Goal: Communication & Community: Answer question/provide support

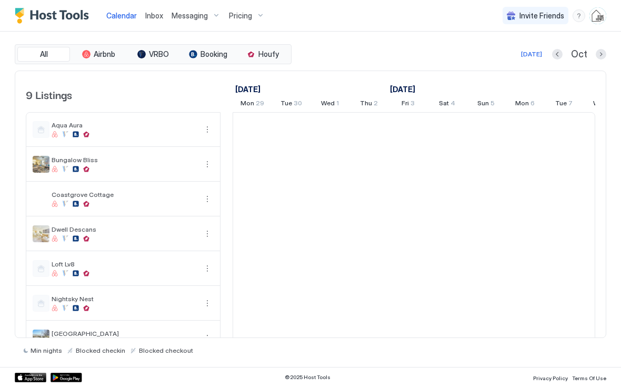
scroll to position [0, 585]
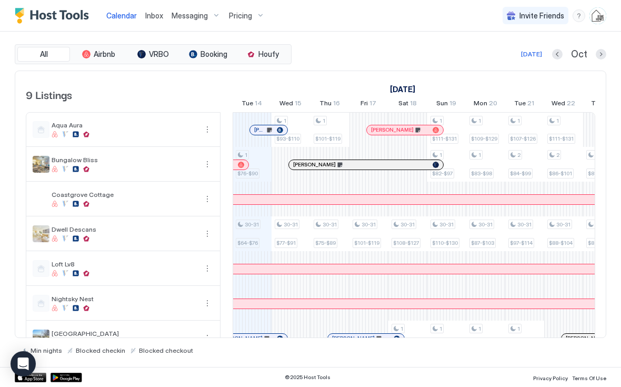
click at [158, 20] on link "Inbox" at bounding box center [154, 15] width 18 height 11
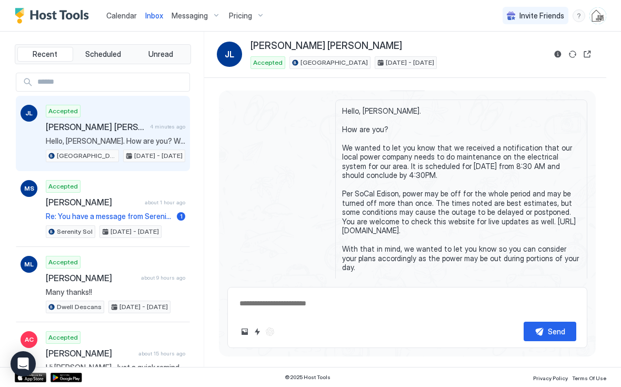
scroll to position [1356, 0]
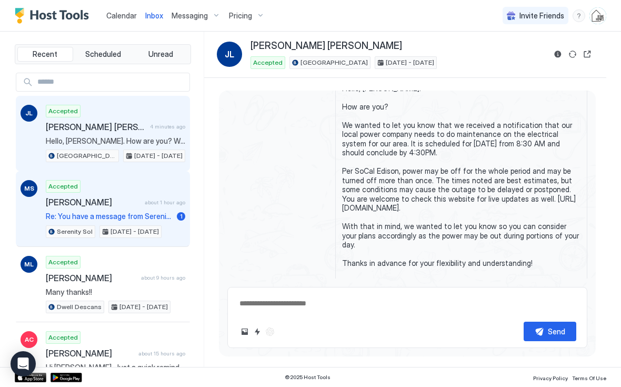
click at [87, 207] on div "Accepted [PERSON_NAME] about 1 hour ago Re: You have a message from Serenity So…" at bounding box center [115, 209] width 139 height 58
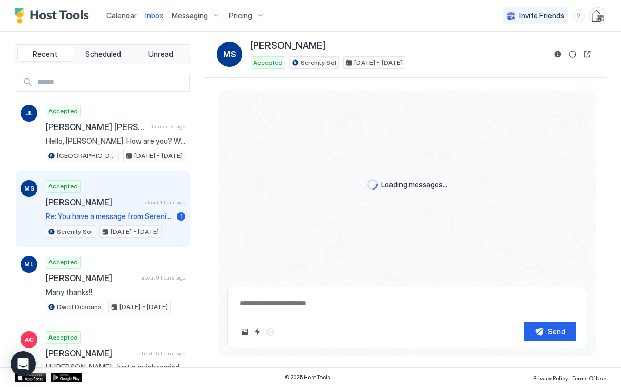
scroll to position [2311, 0]
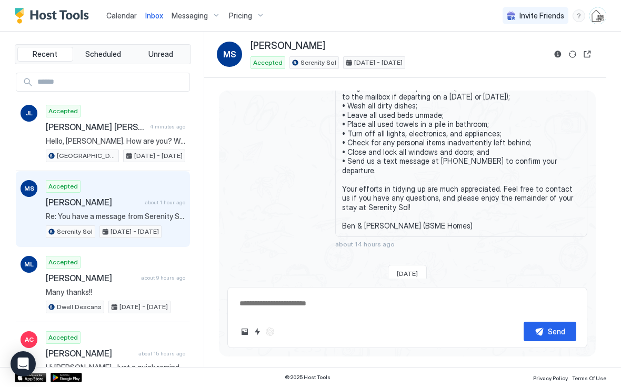
click at [254, 333] on button "Quick reply" at bounding box center [257, 331] width 13 height 13
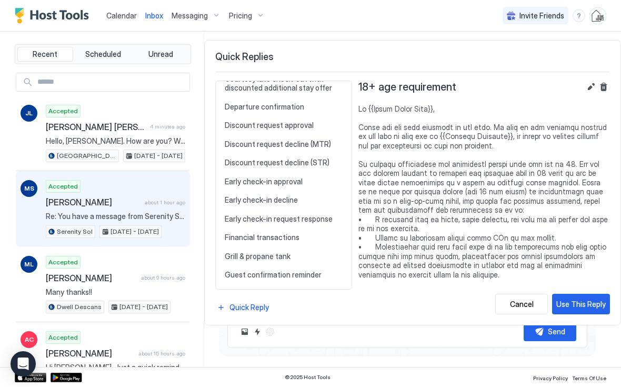
scroll to position [274, 0]
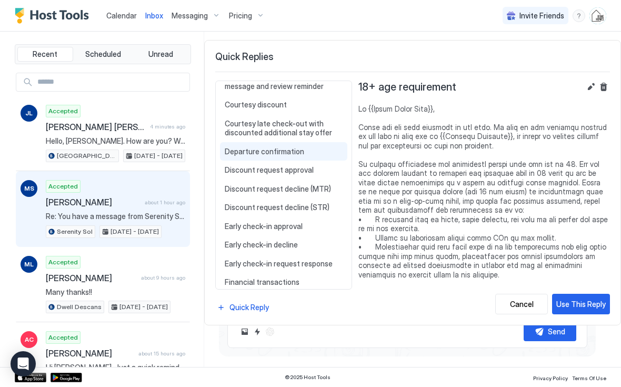
click at [235, 147] on span "Departure confirmation" at bounding box center [284, 151] width 118 height 9
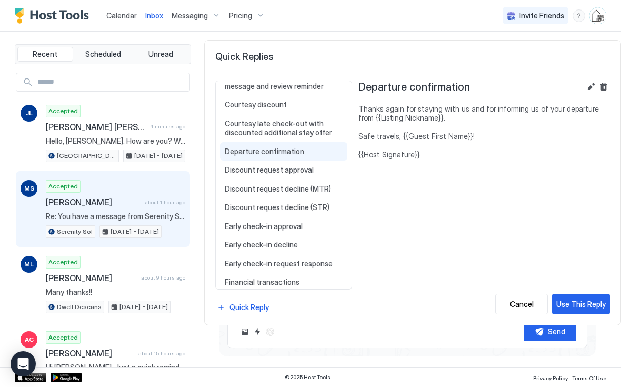
click at [583, 306] on div "Use This Reply" at bounding box center [580, 303] width 49 height 11
type textarea "*"
type textarea "**********"
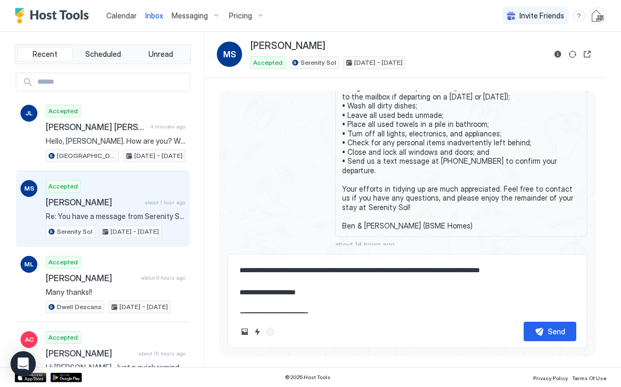
click at [560, 331] on div "Send" at bounding box center [556, 331] width 17 height 11
type textarea "*"
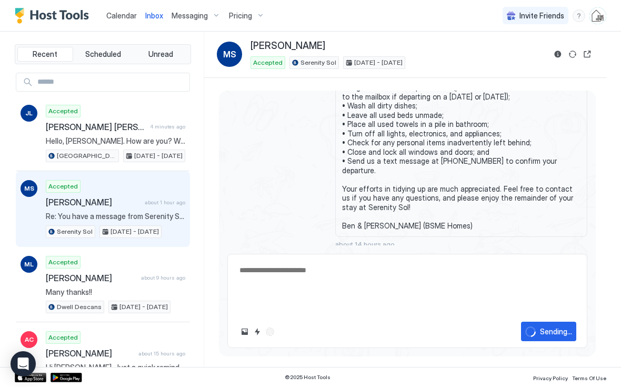
scroll to position [2398, 0]
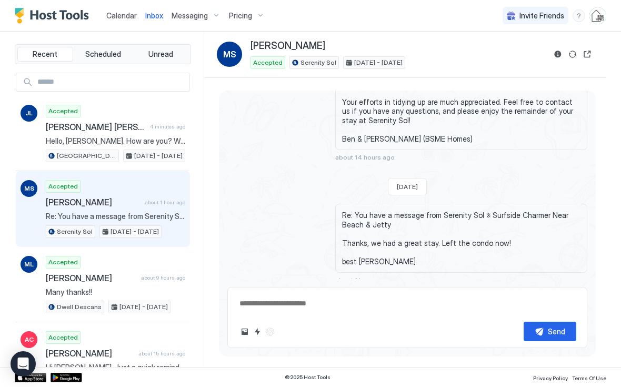
click at [119, 17] on span "Calendar" at bounding box center [121, 15] width 31 height 9
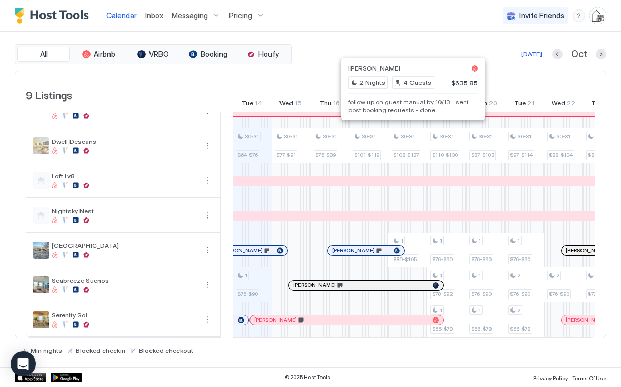
scroll to position [86, 0]
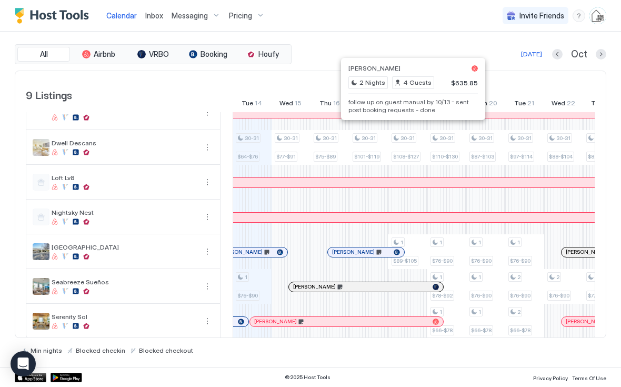
click at [536, 262] on div "1 $76-$90" at bounding box center [524, 251] width 33 height 28
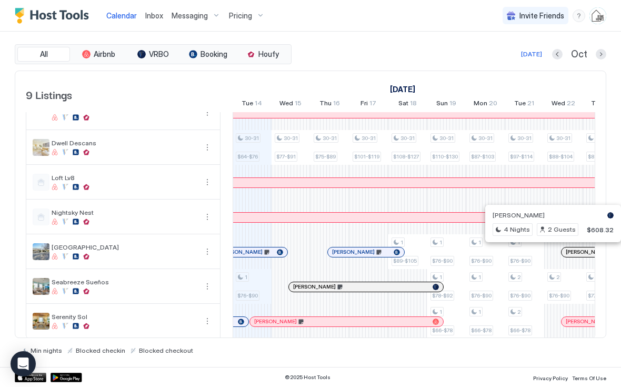
click at [335, 76] on div "[DATE] [DATE] [DATE] Mon 29 Tue 30 Wed 1 Thu 2 Fri 3 Sat 4 Sun 5 Mon 6 Tue 7 We…" at bounding box center [414, 91] width 363 height 41
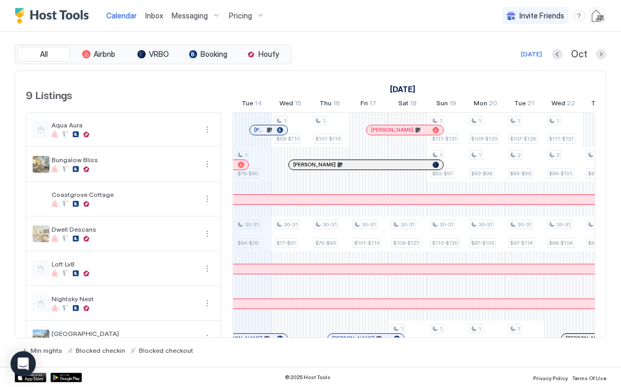
scroll to position [0, 0]
click at [155, 15] on span "Inbox" at bounding box center [154, 15] width 18 height 9
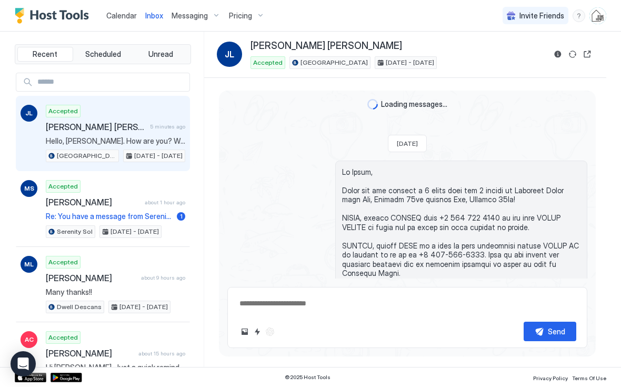
scroll to position [1356, 0]
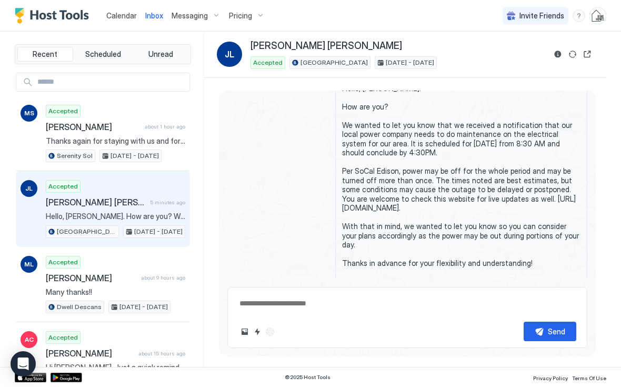
type textarea "*"
